Goal: Find specific page/section: Find specific page/section

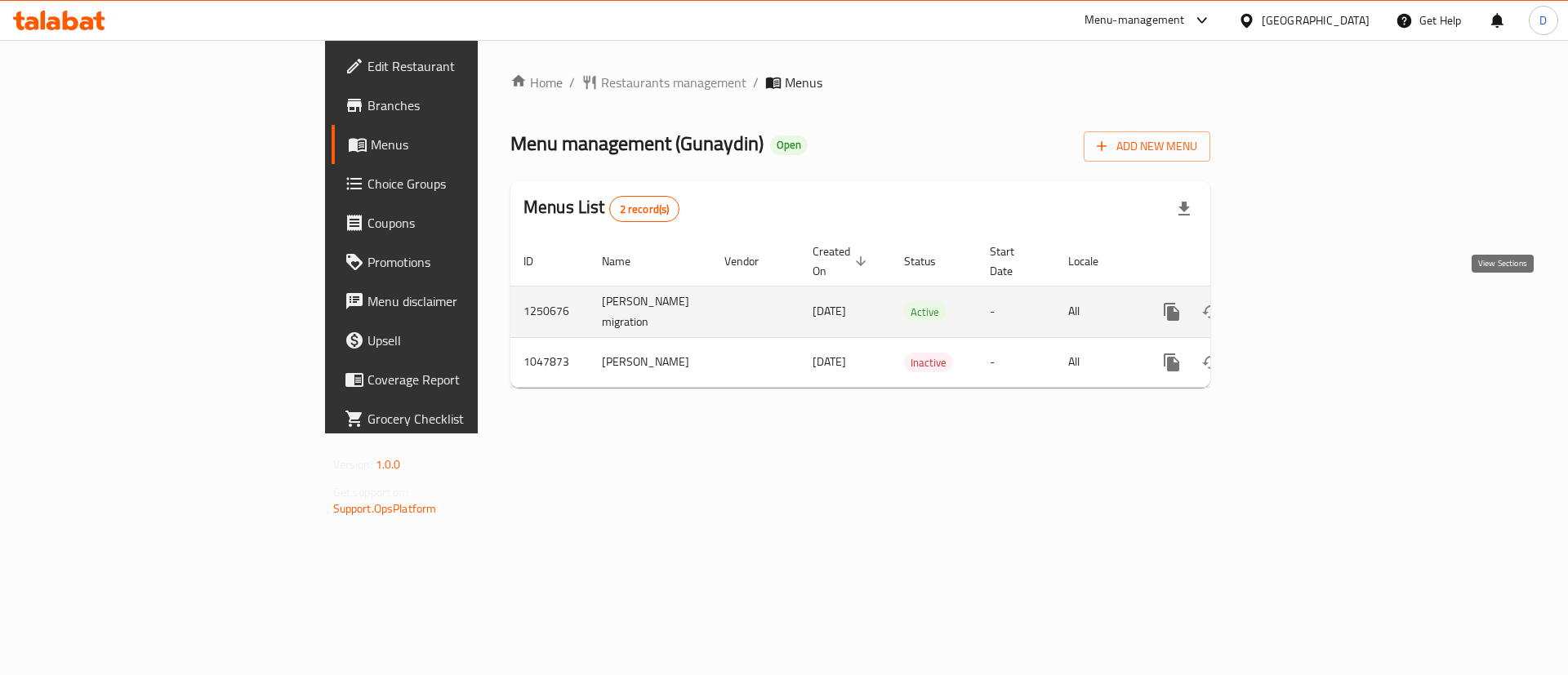
click at [1297, 304] on icon "enhanced table" at bounding box center [1289, 311] width 15 height 15
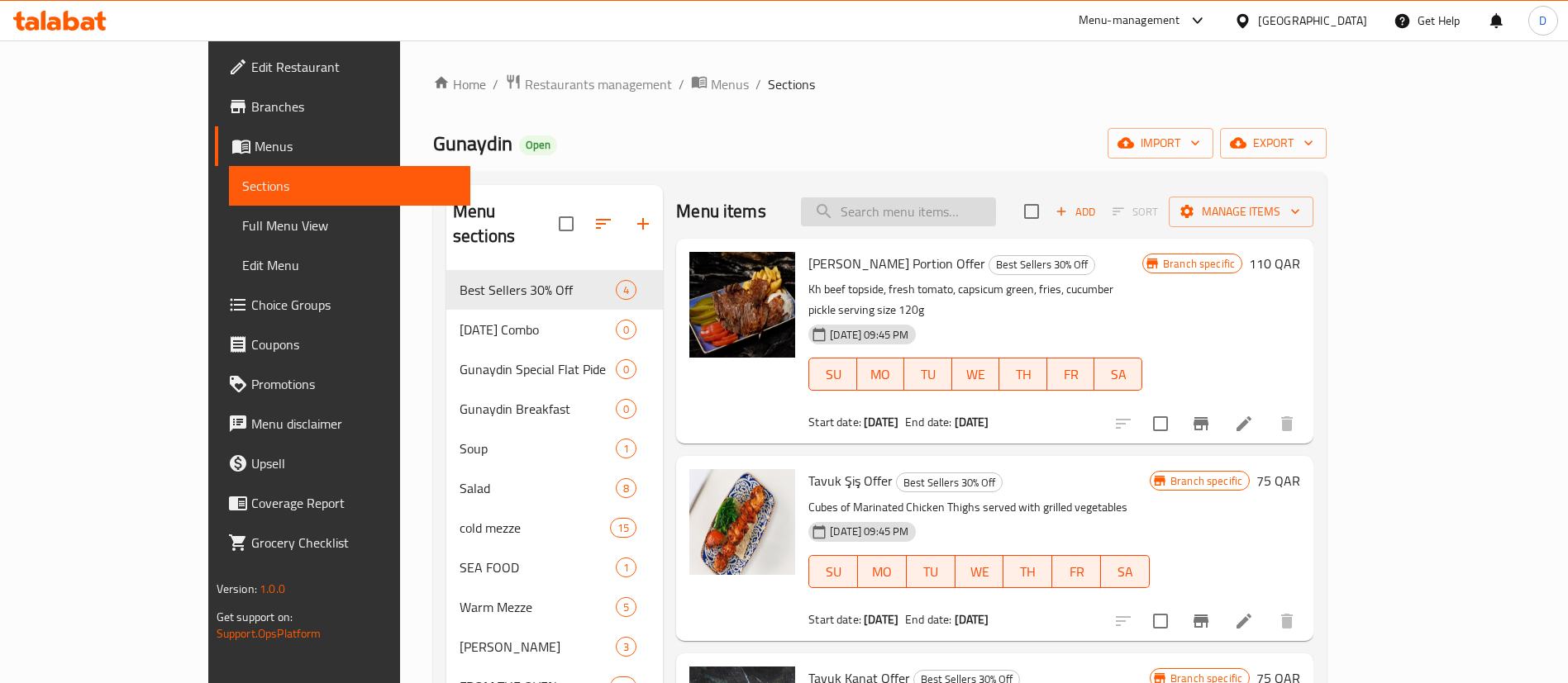
click at [966, 208] on input "search" at bounding box center [898, 212] width 195 height 29
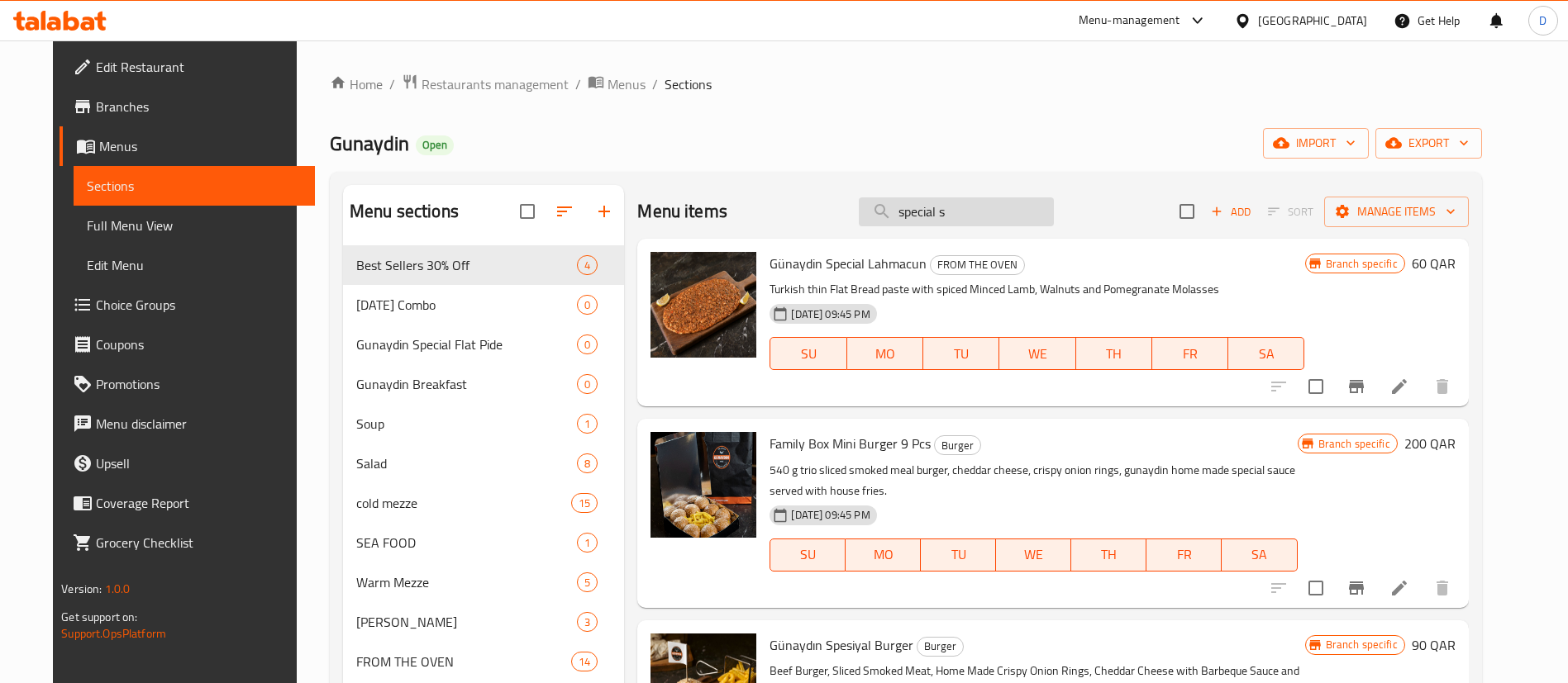
type input "special st"
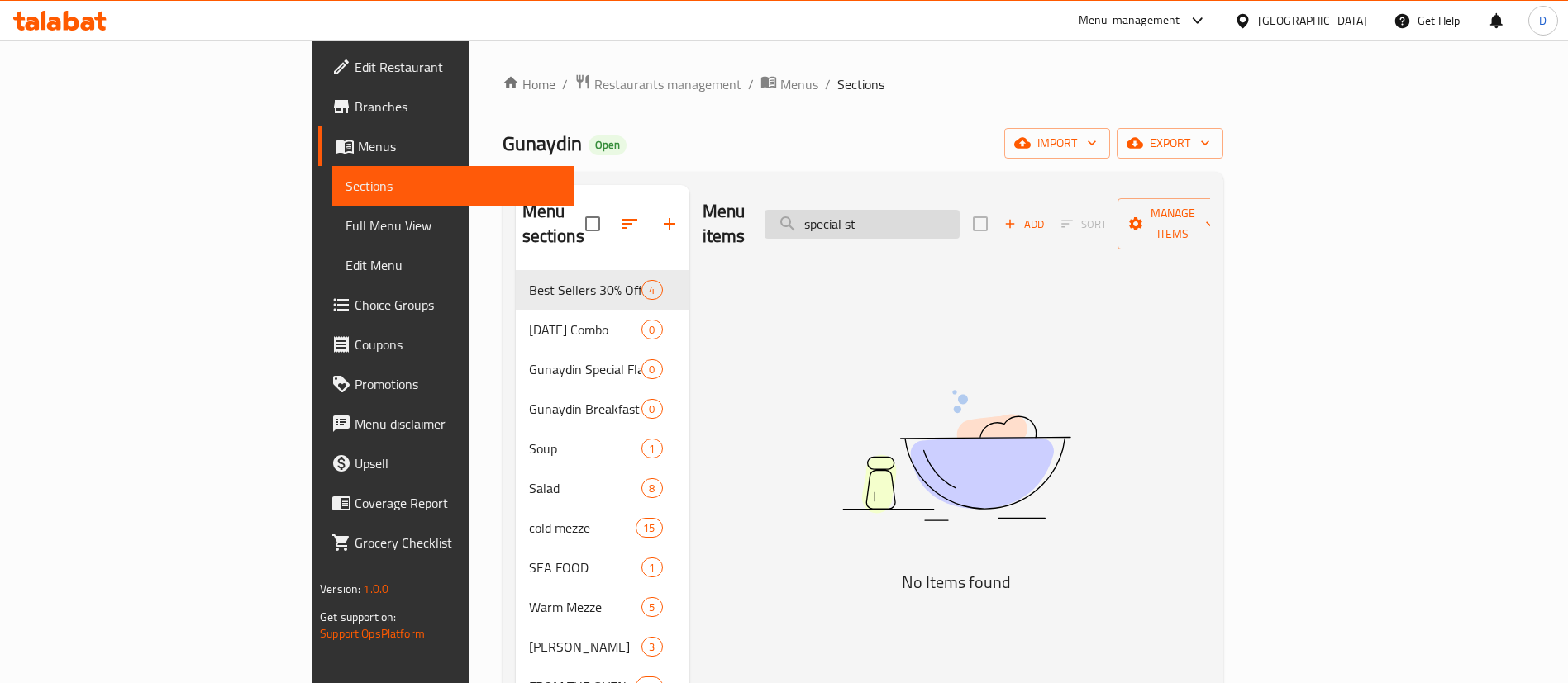
drag, startPoint x: 931, startPoint y: 220, endPoint x: 893, endPoint y: 223, distance: 38.1
click at [893, 223] on input "special st" at bounding box center [862, 224] width 195 height 29
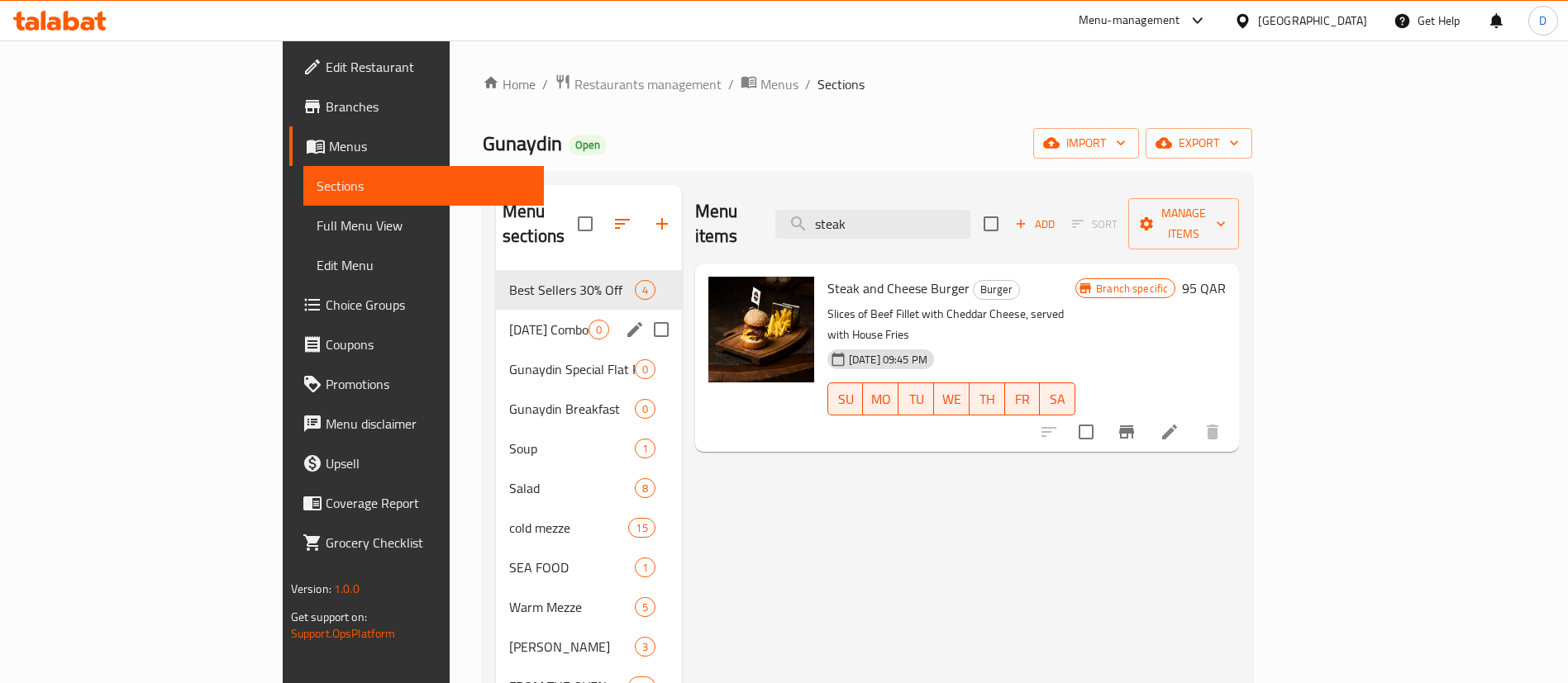
type input "steak"
click at [509, 360] on span "Gunaydin Special Flat Pide" at bounding box center [548, 369] width 79 height 20
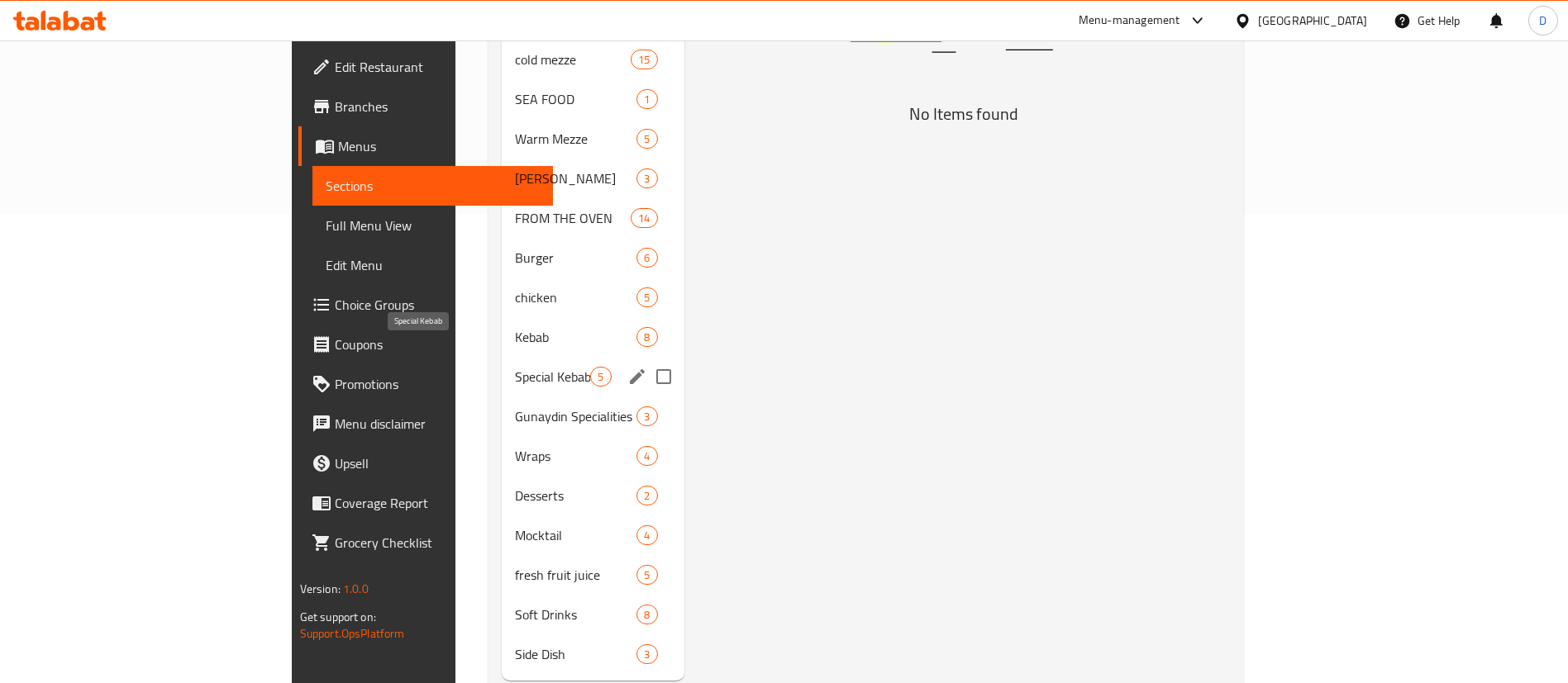
scroll to position [487, 0]
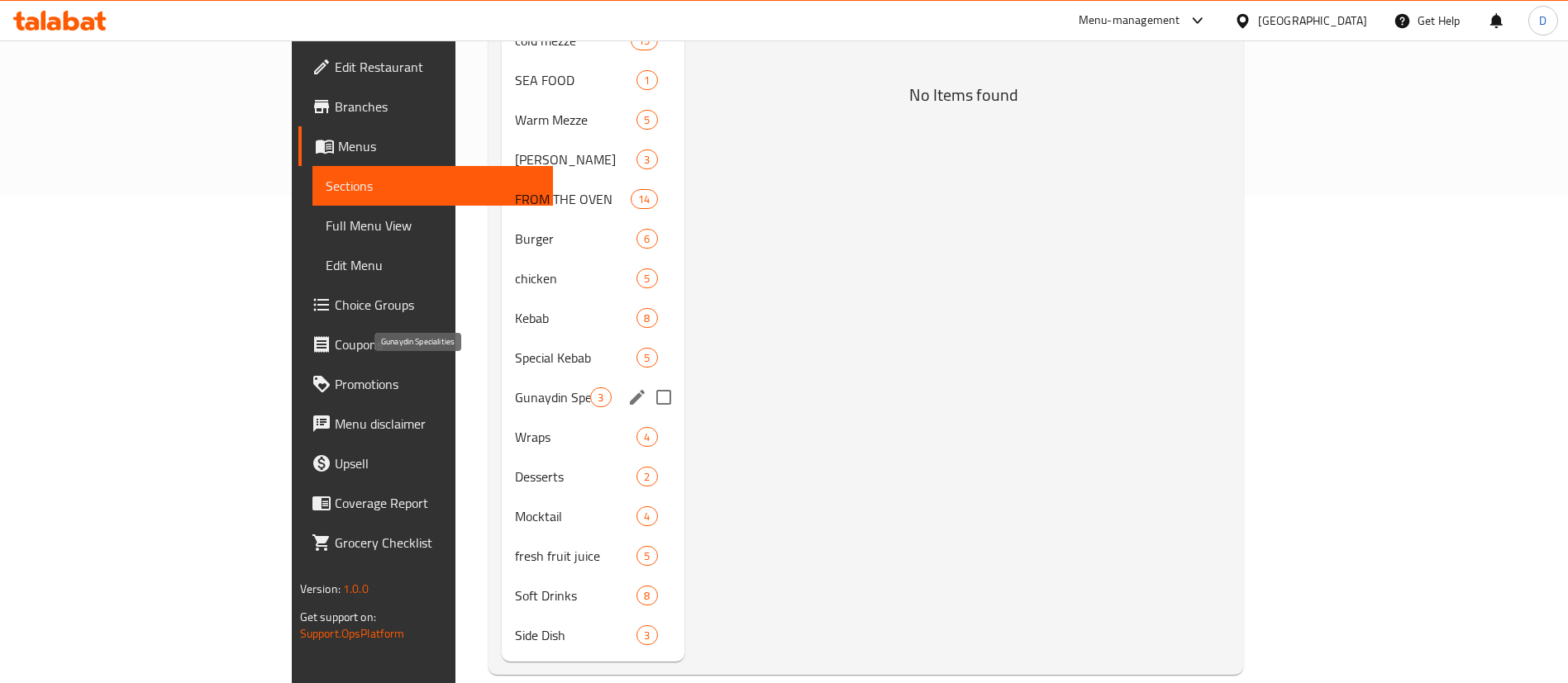
click at [515, 387] on span "Gunaydin Specialities" at bounding box center [552, 397] width 76 height 20
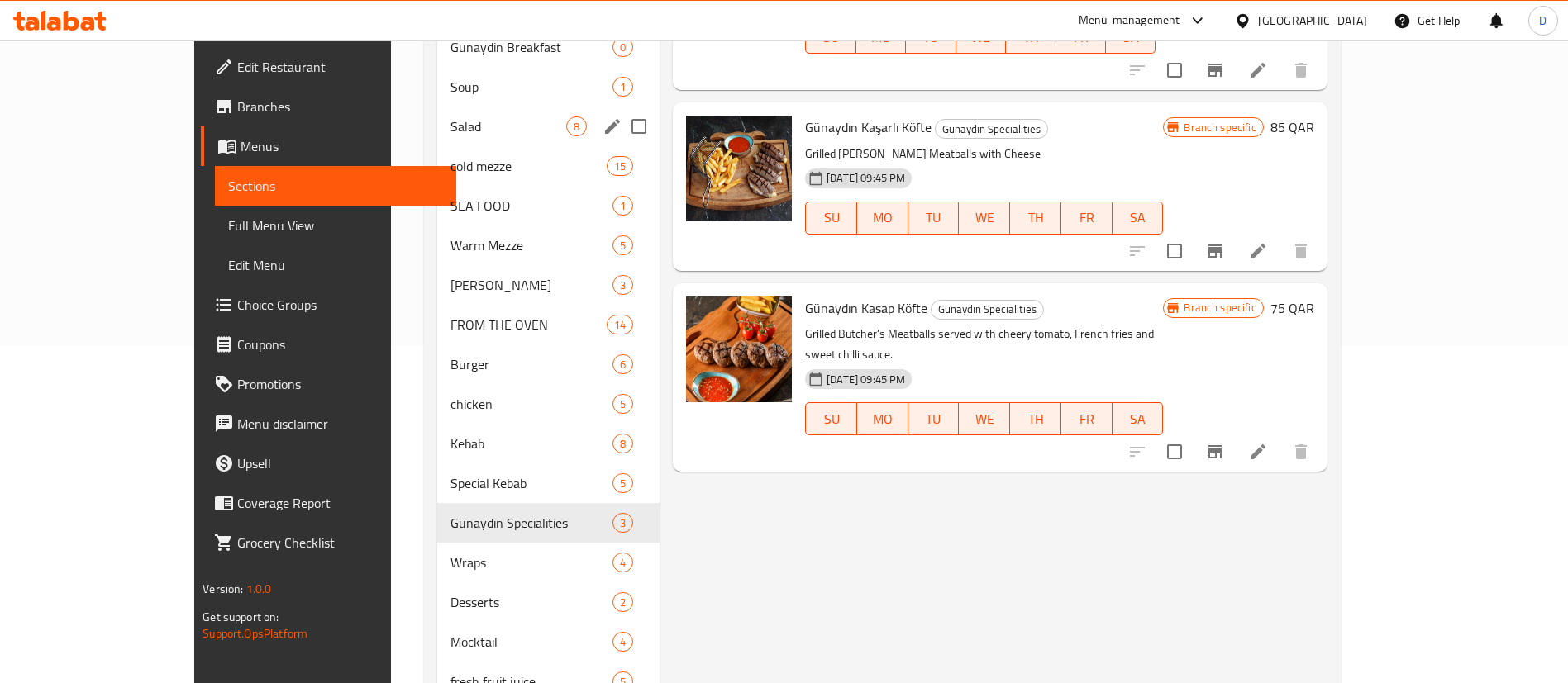
scroll to position [116, 0]
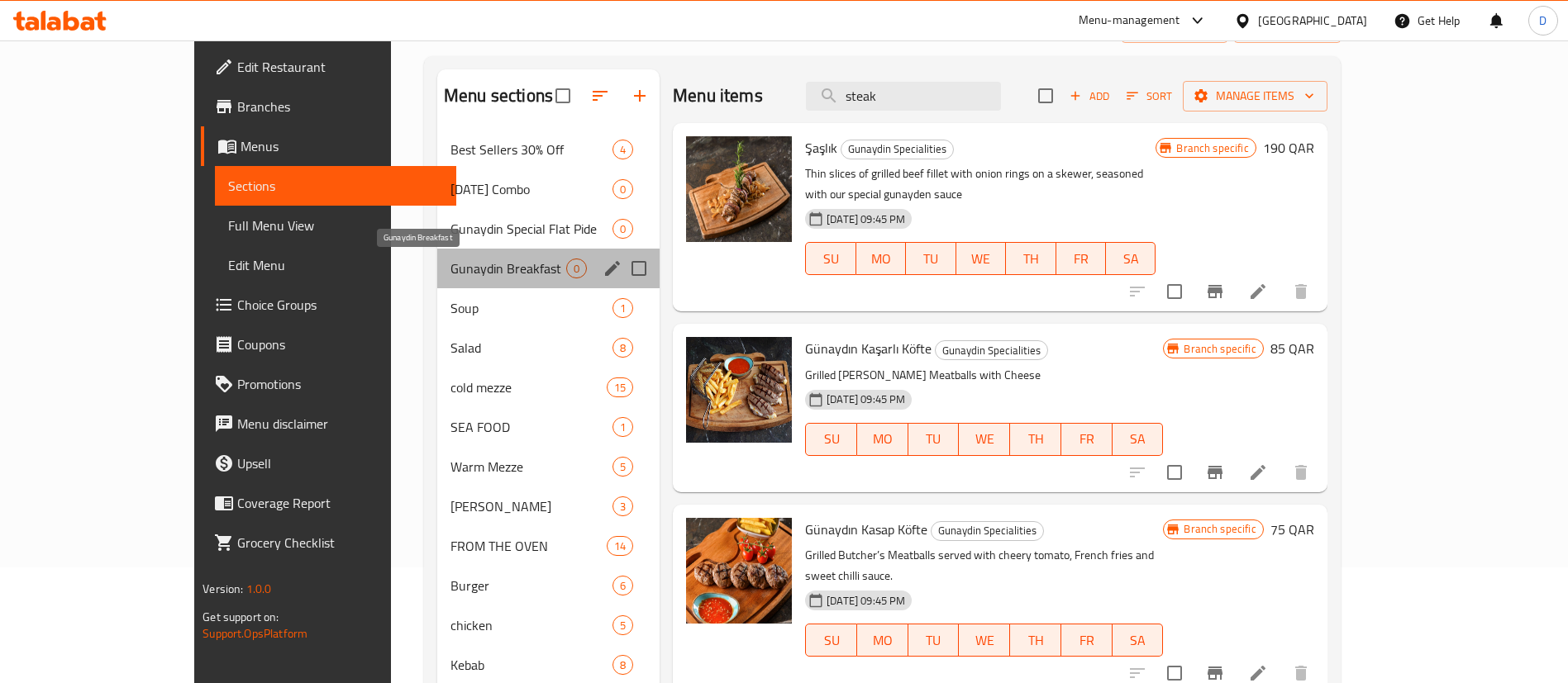
click at [450, 266] on span "Gunaydin Breakfast" at bounding box center [508, 268] width 116 height 20
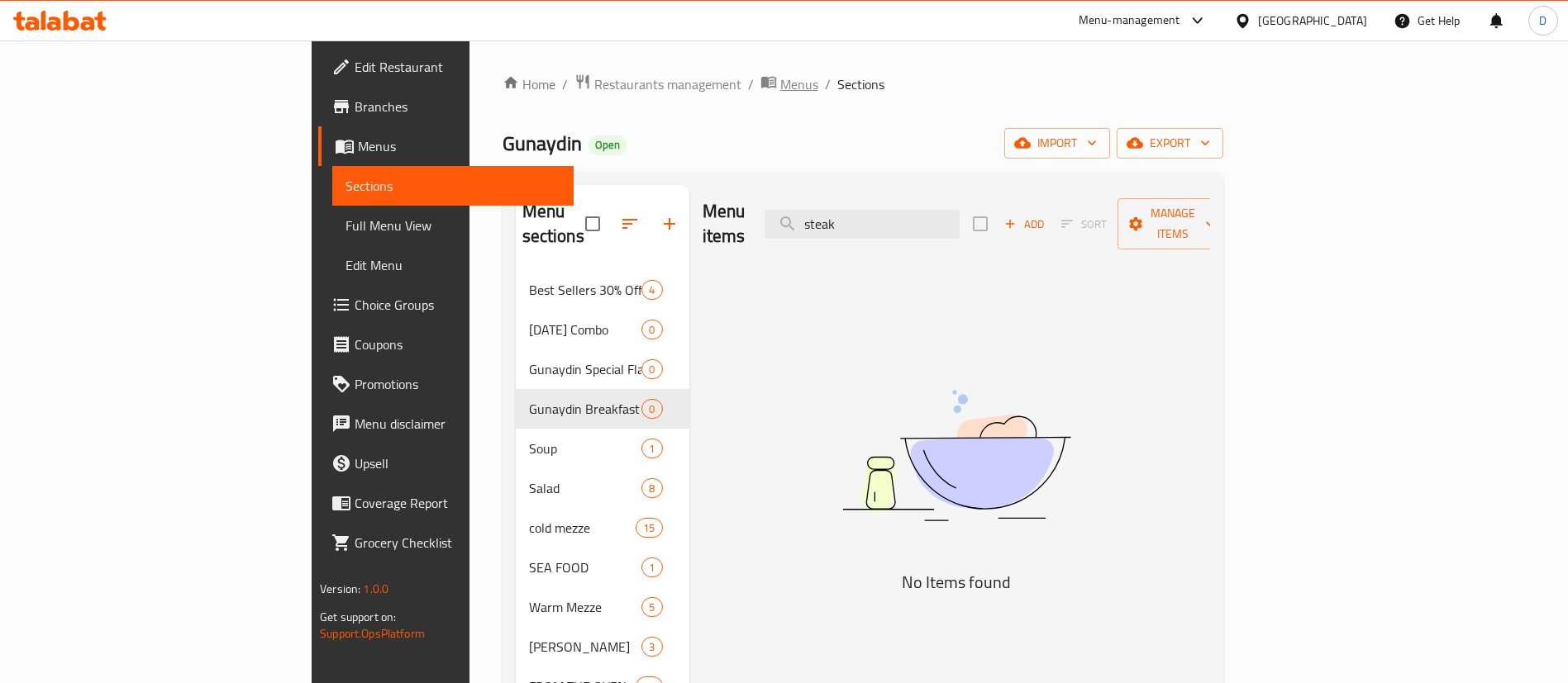
click at [781, 89] on span "Menus" at bounding box center [799, 84] width 38 height 20
